Goal: Information Seeking & Learning: Learn about a topic

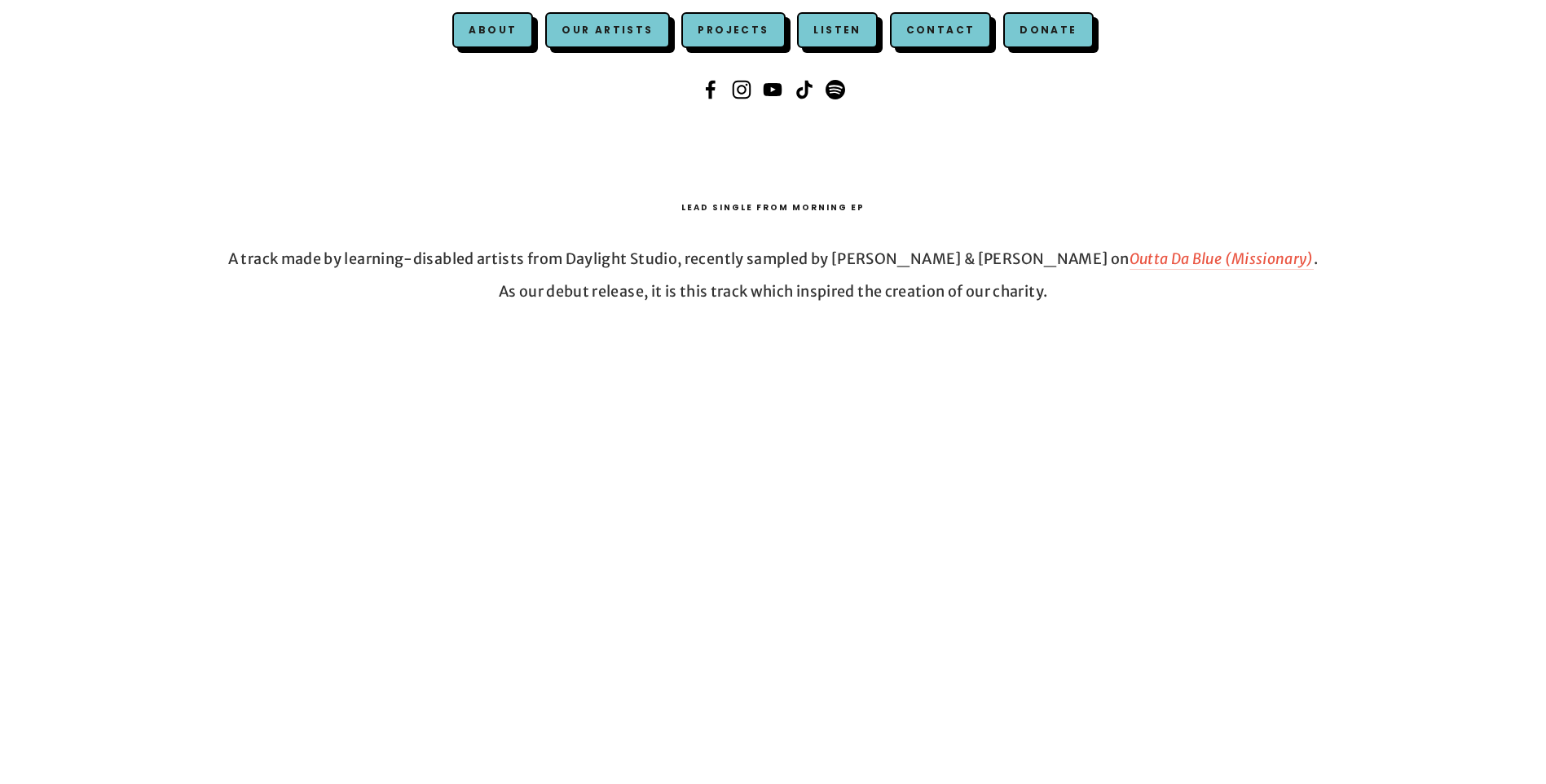
scroll to position [326, 0]
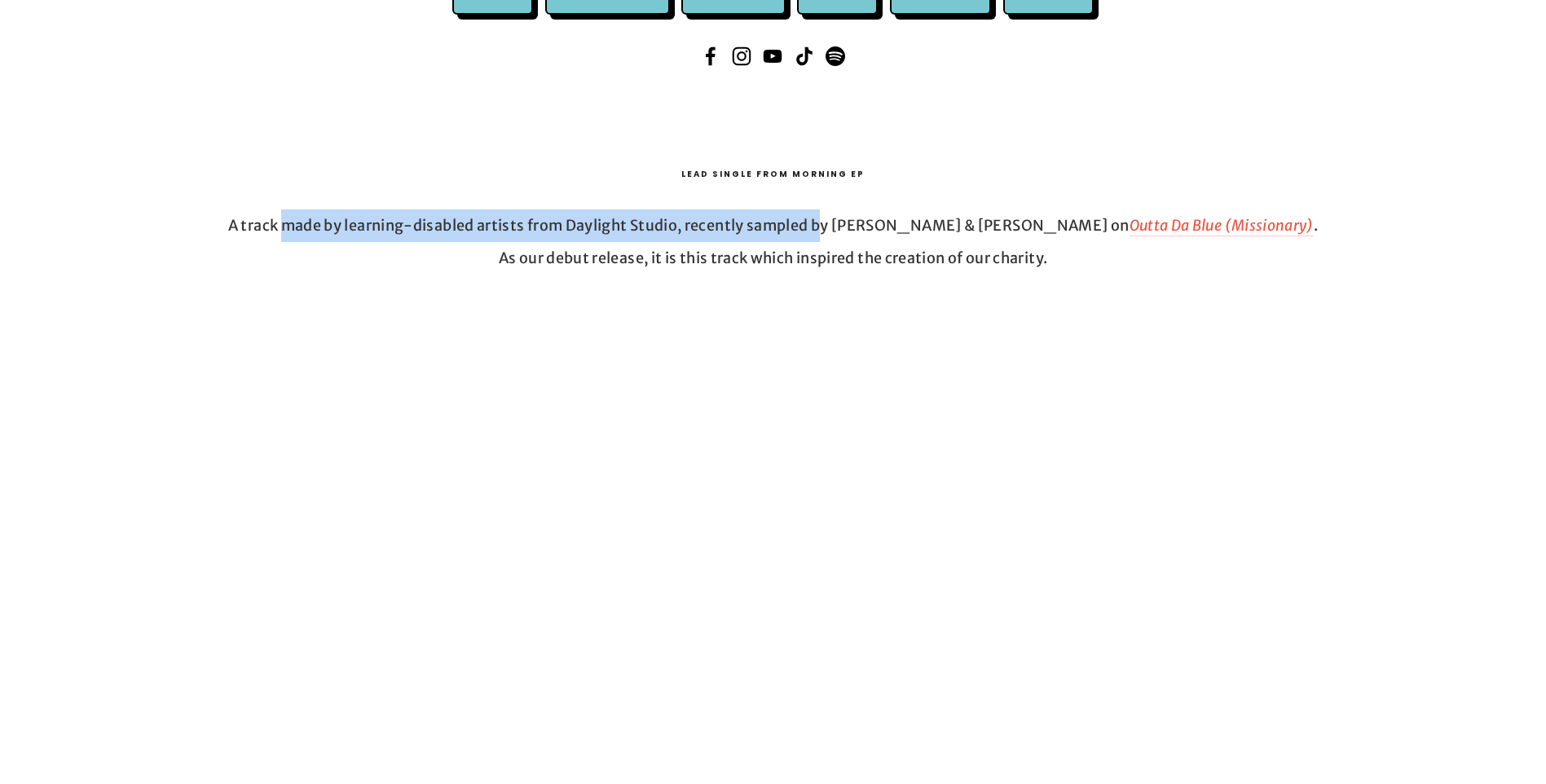
drag, startPoint x: 460, startPoint y: 228, endPoint x: 884, endPoint y: 229, distance: 424.0
click at [884, 229] on p "A track made by learning-disabled artists from Daylight Studio, recently sample…" at bounding box center [773, 242] width 1439 height 65
drag, startPoint x: 884, startPoint y: 229, endPoint x: 626, endPoint y: 210, distance: 258.7
click at [626, 210] on p "A track made by learning-disabled artists from Daylight Studio, recently sample…" at bounding box center [773, 242] width 1439 height 65
drag, startPoint x: 504, startPoint y: 226, endPoint x: 816, endPoint y: 232, distance: 312.1
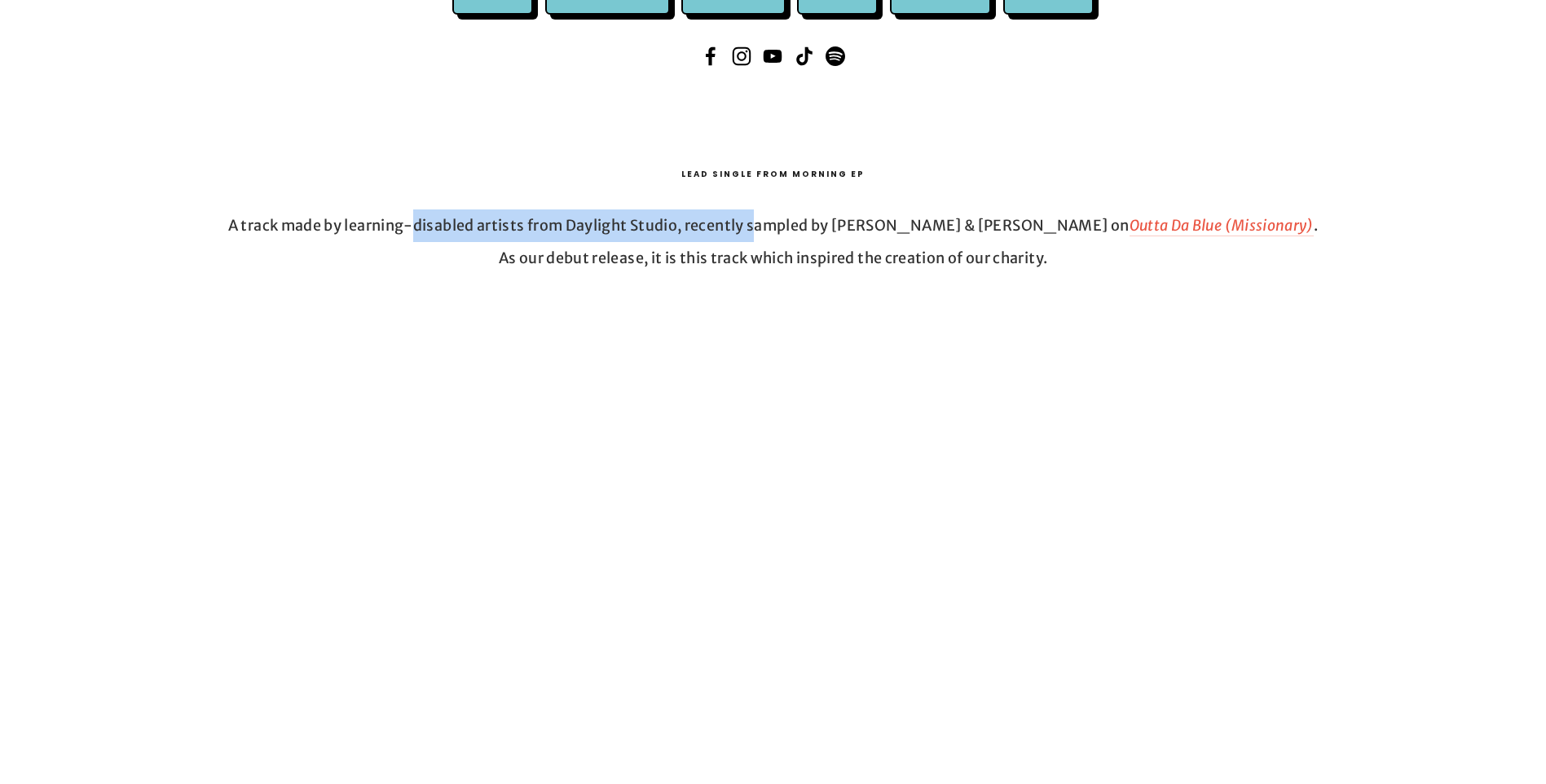
click at [816, 232] on p "A track made by learning-disabled artists from Daylight Studio, recently sample…" at bounding box center [773, 242] width 1439 height 65
drag, startPoint x: 816, startPoint y: 232, endPoint x: 315, endPoint y: 213, distance: 501.4
click at [315, 213] on p "A track made by learning-disabled artists from Daylight Studio, recently sample…" at bounding box center [773, 242] width 1439 height 65
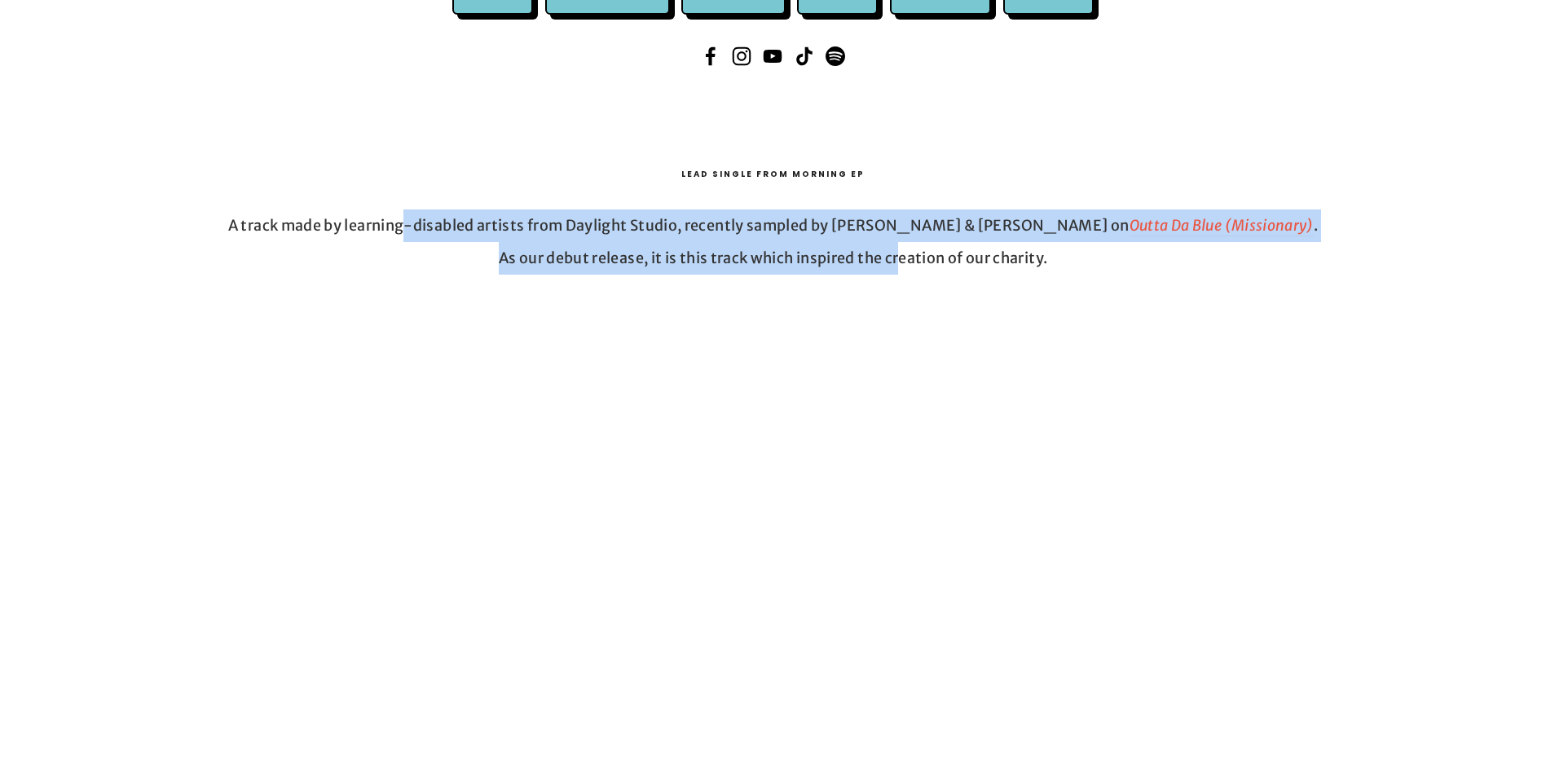
drag, startPoint x: 467, startPoint y: 224, endPoint x: 888, endPoint y: 268, distance: 423.3
click at [888, 268] on p "A track made by learning-disabled artists from Daylight Studio, recently sample…" at bounding box center [773, 242] width 1439 height 65
drag, startPoint x: 888, startPoint y: 268, endPoint x: 670, endPoint y: 254, distance: 218.4
click at [670, 254] on p "A track made by learning-disabled artists from Daylight Studio, recently sample…" at bounding box center [773, 242] width 1439 height 65
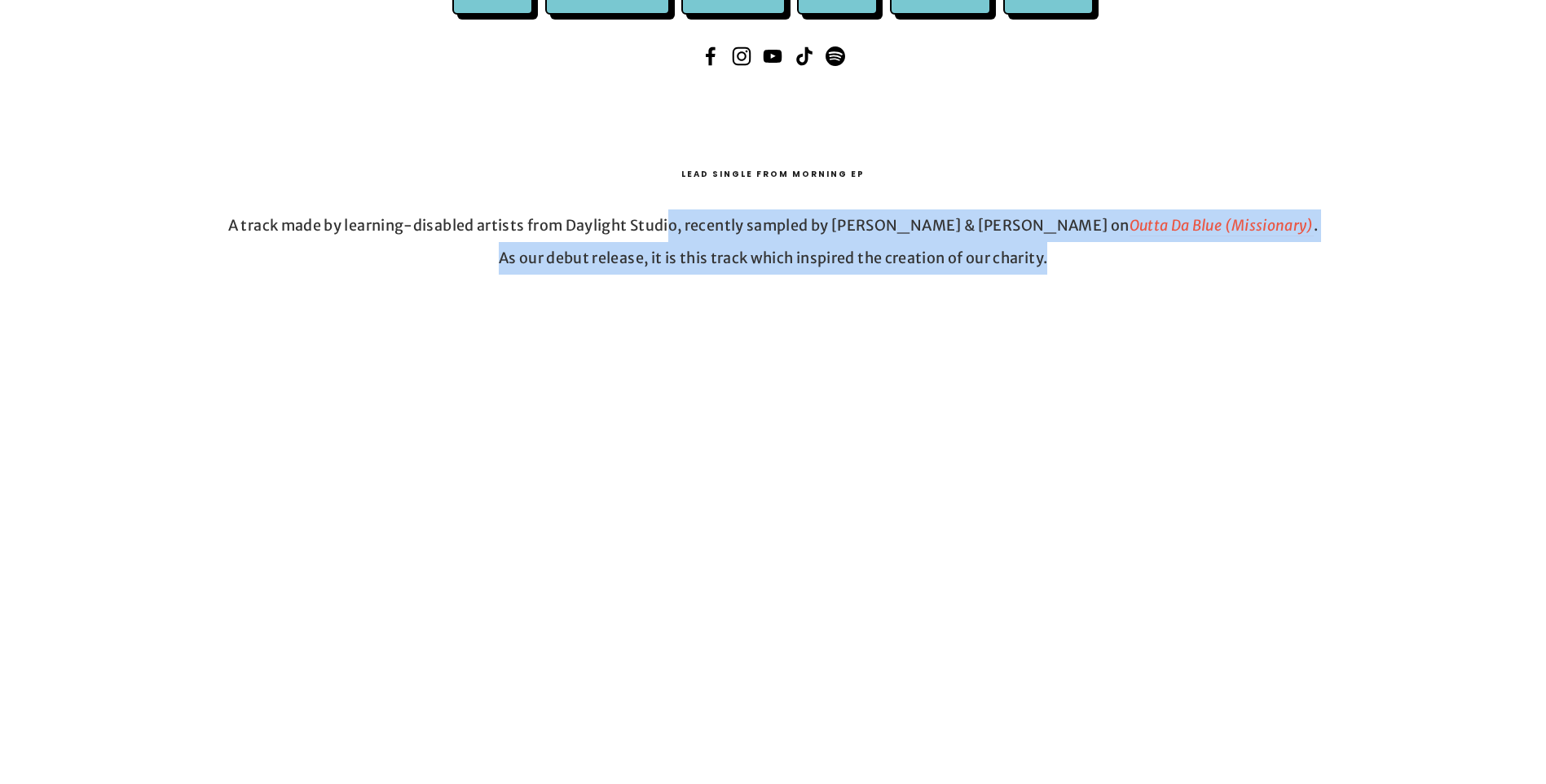
drag, startPoint x: 837, startPoint y: 232, endPoint x: 1141, endPoint y: 277, distance: 307.3
click at [1141, 277] on div "A track made by learning-disabled artists from Daylight Studio, recently sample…" at bounding box center [773, 241] width 1467 height 92
click at [865, 249] on p "A track made by learning-disabled artists from Daylight Studio, recently sample…" at bounding box center [773, 242] width 1439 height 65
drag, startPoint x: 925, startPoint y: 209, endPoint x: 956, endPoint y: 222, distance: 33.6
click at [927, 211] on div "A track made by learning-disabled artists from Daylight Studio, recently sample…" at bounding box center [773, 241] width 1467 height 92
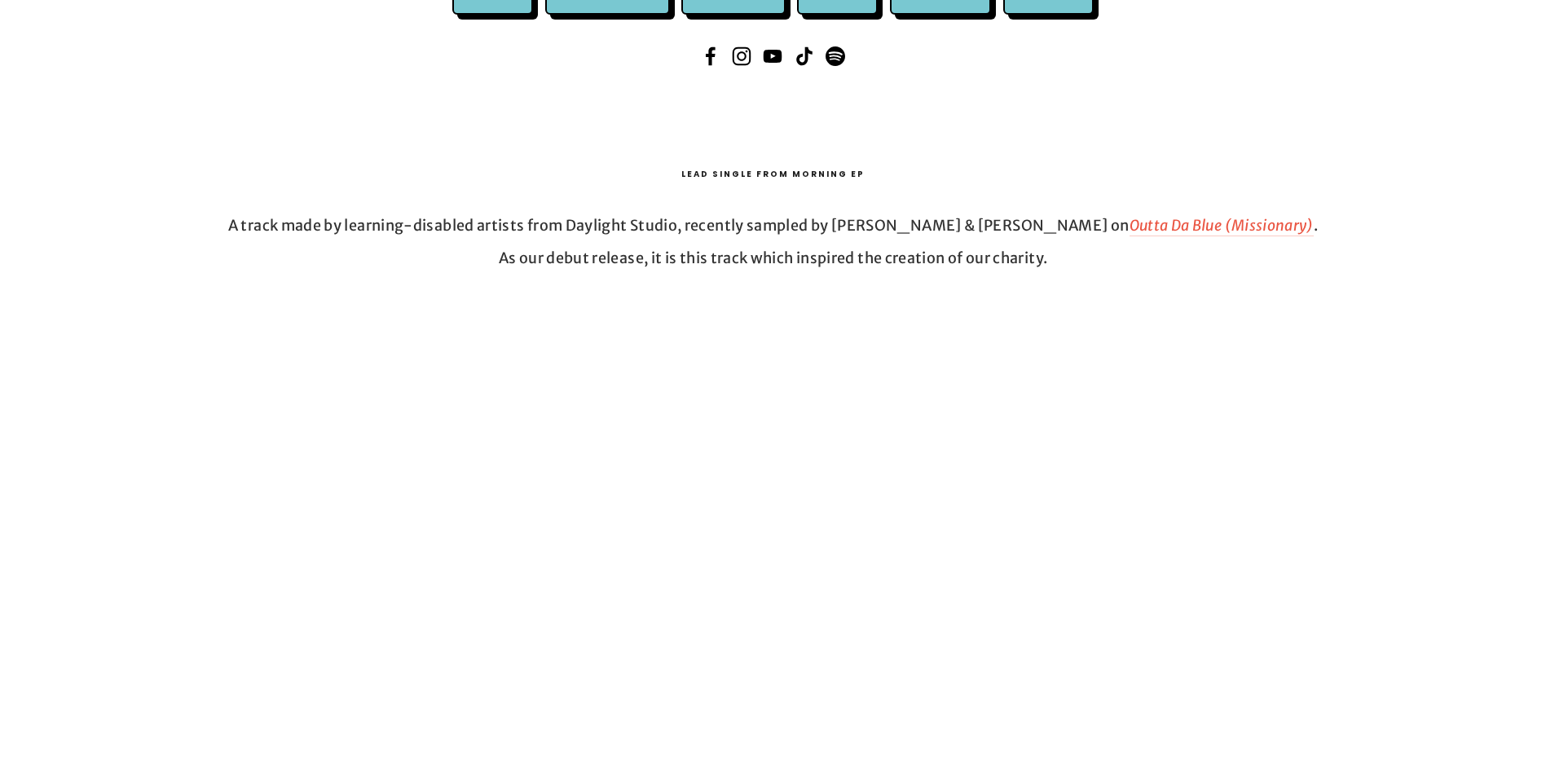
click at [514, 231] on p "A track made by learning-disabled artists from Daylight Studio, recently sample…" at bounding box center [773, 242] width 1439 height 65
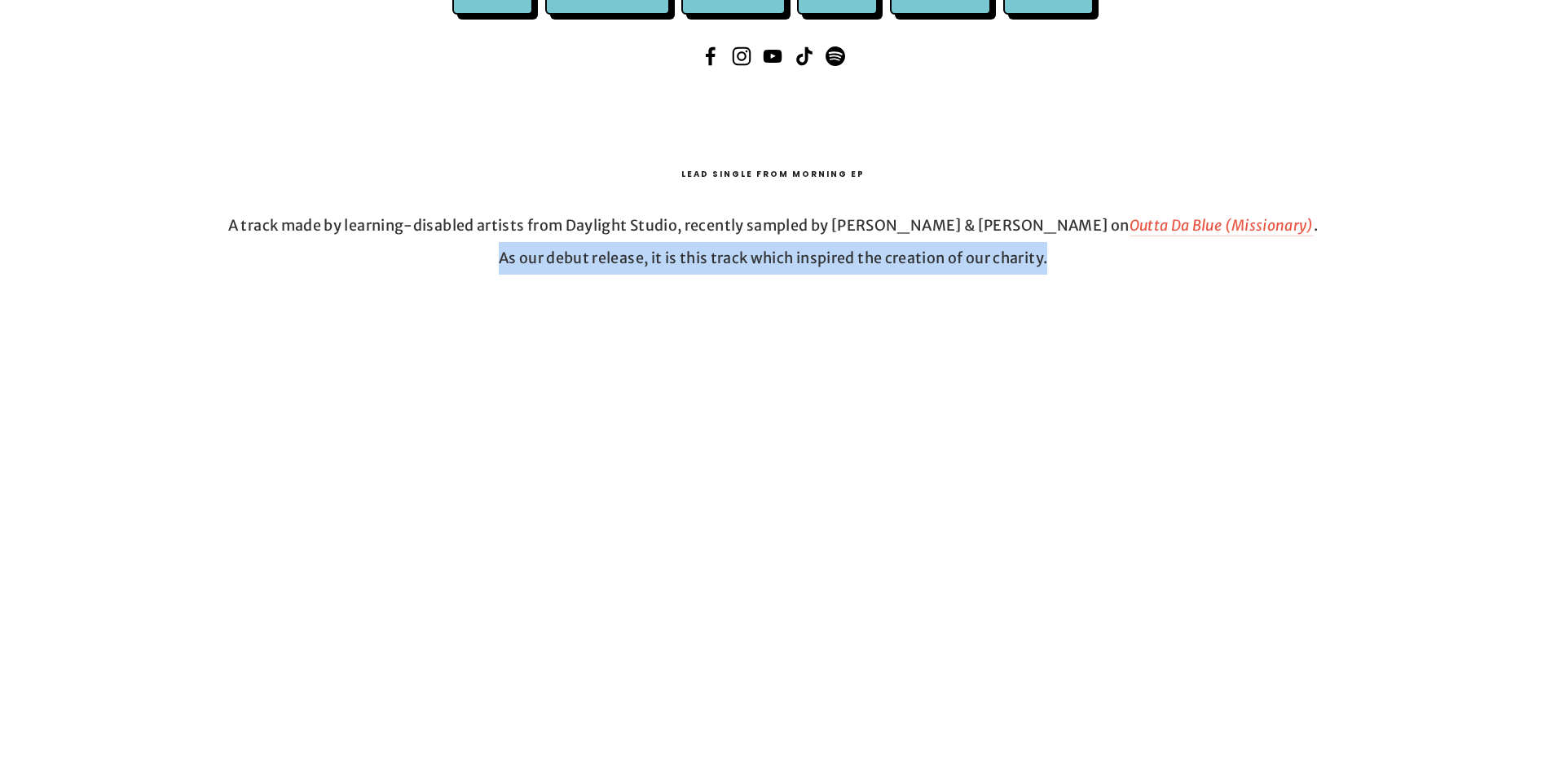
drag, startPoint x: 446, startPoint y: 246, endPoint x: 1162, endPoint y: 264, distance: 716.2
click at [1162, 264] on p "A track made by learning-disabled artists from Daylight Studio, recently sample…" at bounding box center [773, 242] width 1439 height 65
click at [705, 244] on p "A track made by learning-disabled artists from Daylight Studio, recently sample…" at bounding box center [773, 242] width 1439 height 65
click at [752, 261] on p "A track made by learning-disabled artists from Daylight Studio, recently sample…" at bounding box center [773, 242] width 1439 height 65
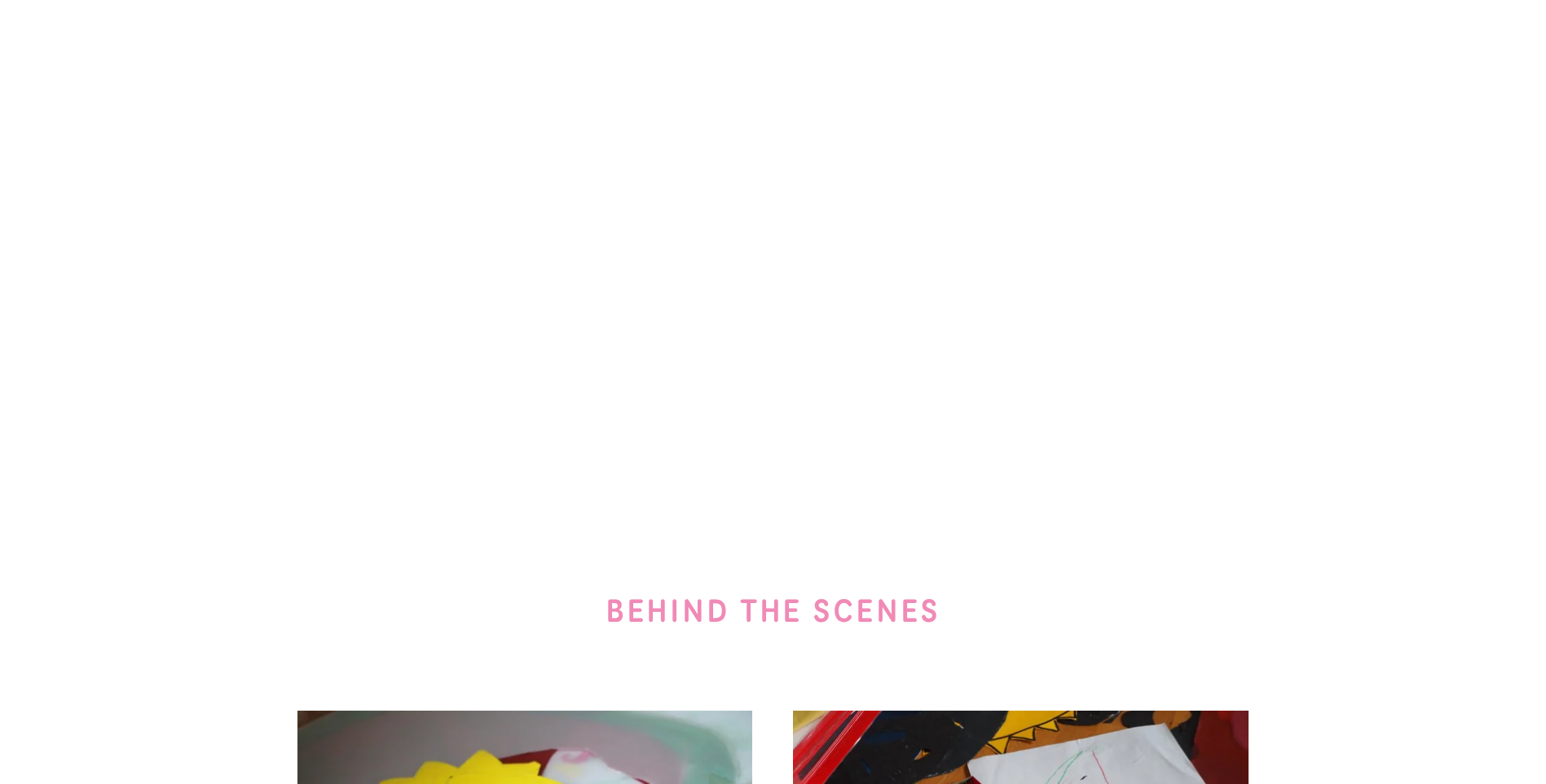
scroll to position [0, 0]
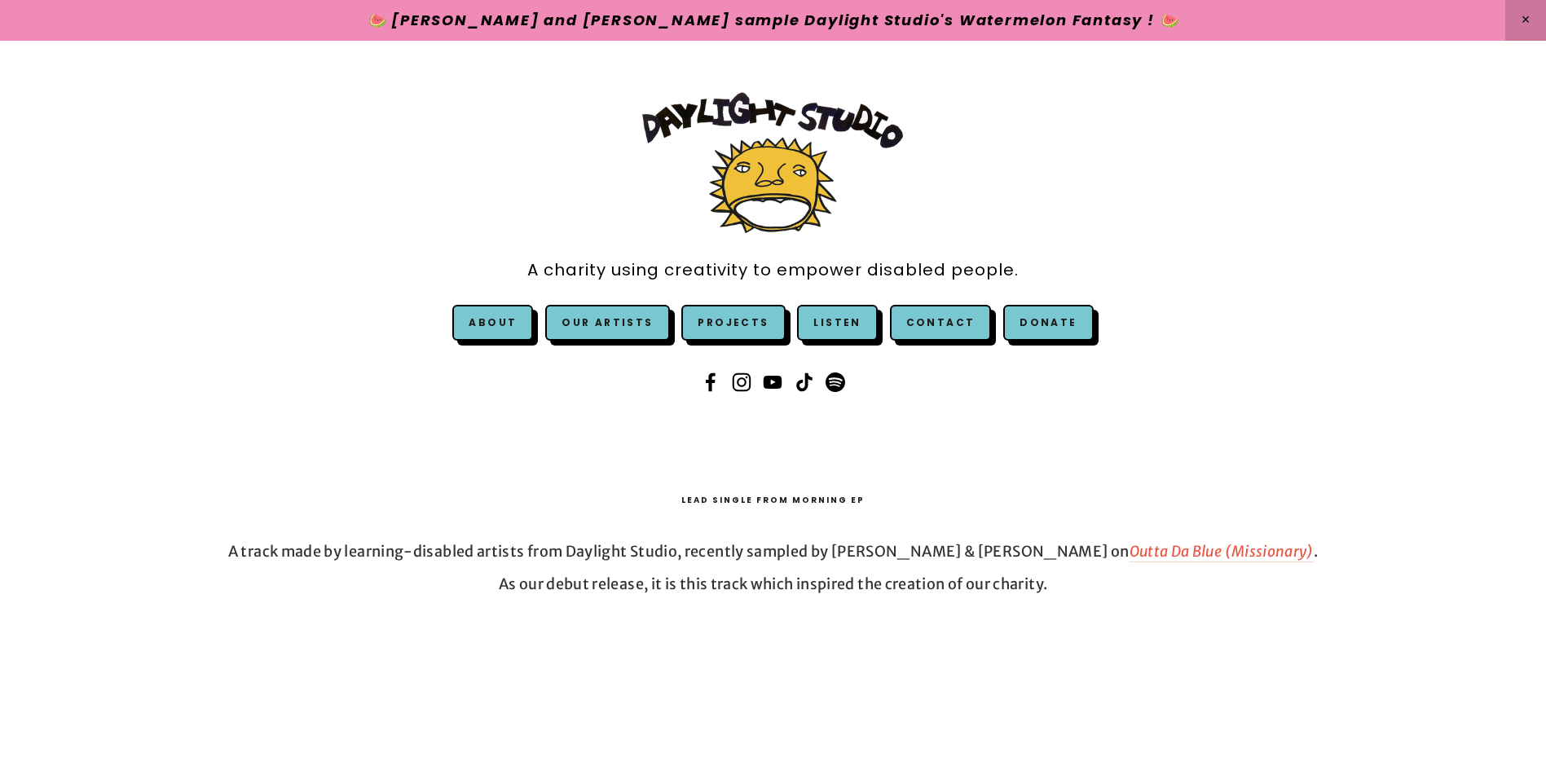
drag, startPoint x: 515, startPoint y: 322, endPoint x: 586, endPoint y: -60, distance: 388.5
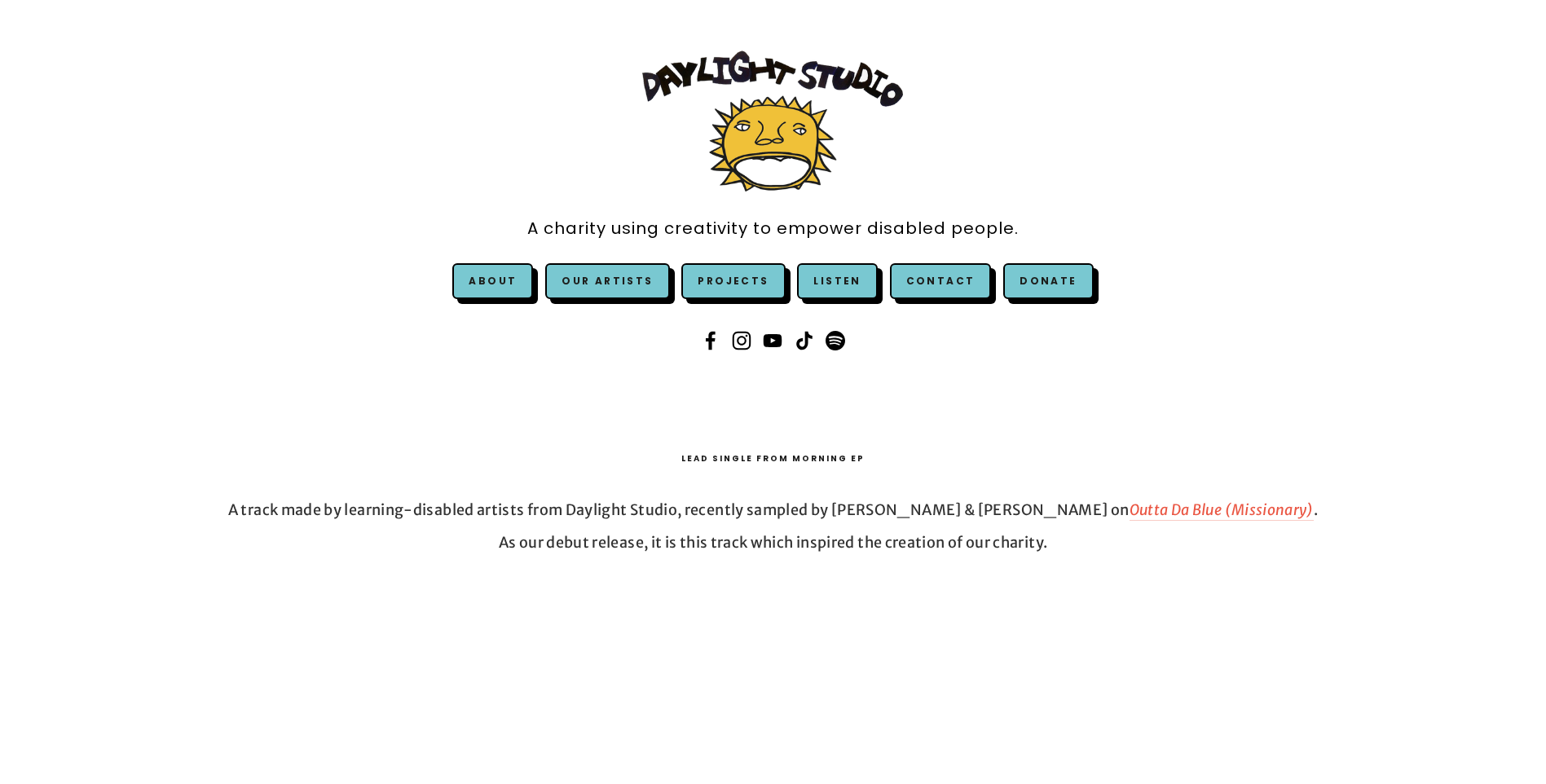
scroll to position [82, 0]
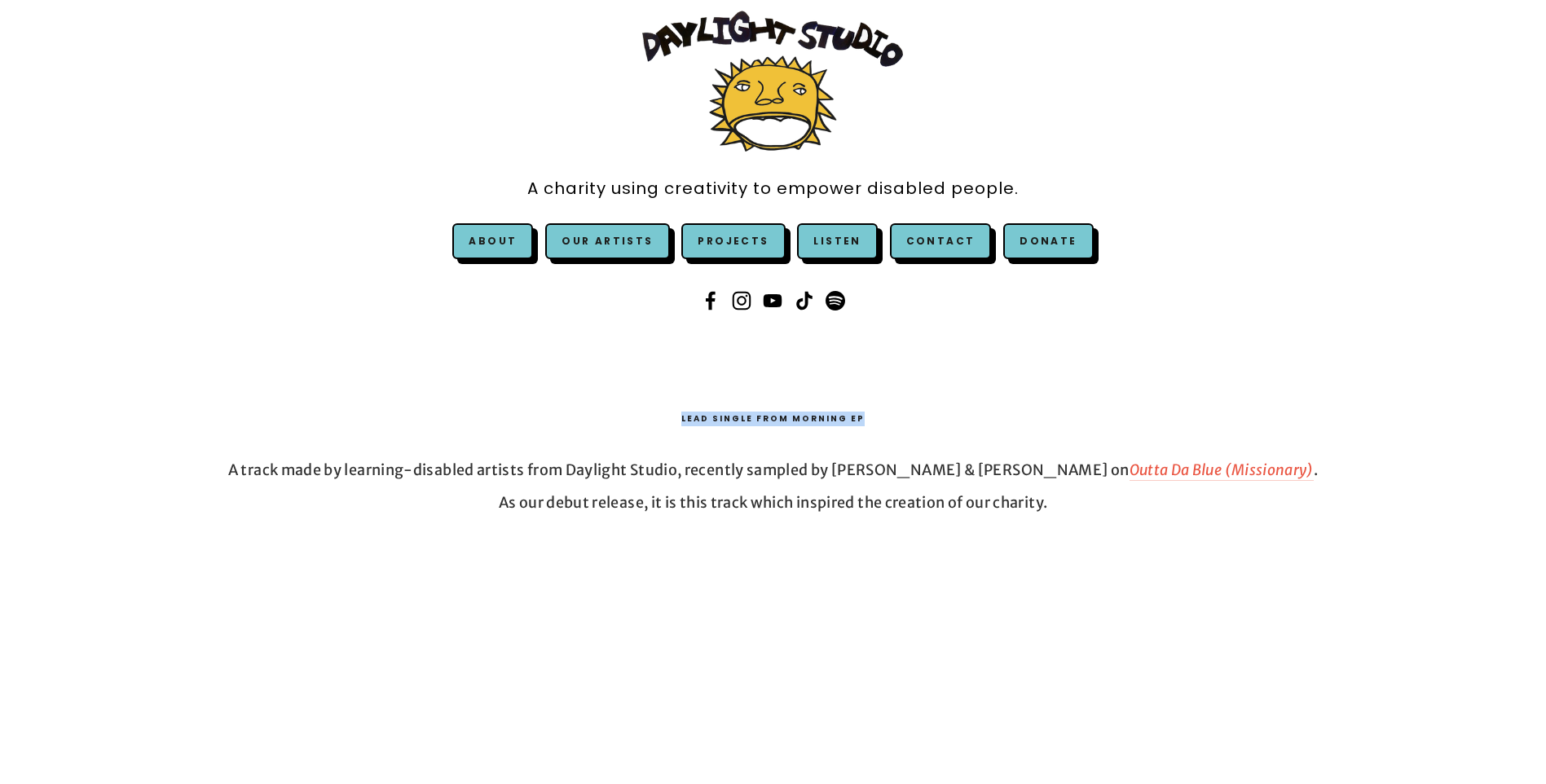
drag, startPoint x: 685, startPoint y: 408, endPoint x: 927, endPoint y: 420, distance: 242.3
click at [927, 420] on div "Lead Single from Morning EP" at bounding box center [773, 418] width 1467 height 42
drag, startPoint x: 927, startPoint y: 420, endPoint x: 743, endPoint y: 415, distance: 184.1
click at [743, 415] on h3 "Lead Single from Morning EP" at bounding box center [773, 418] width 1439 height 14
